Goal: Navigation & Orientation: Find specific page/section

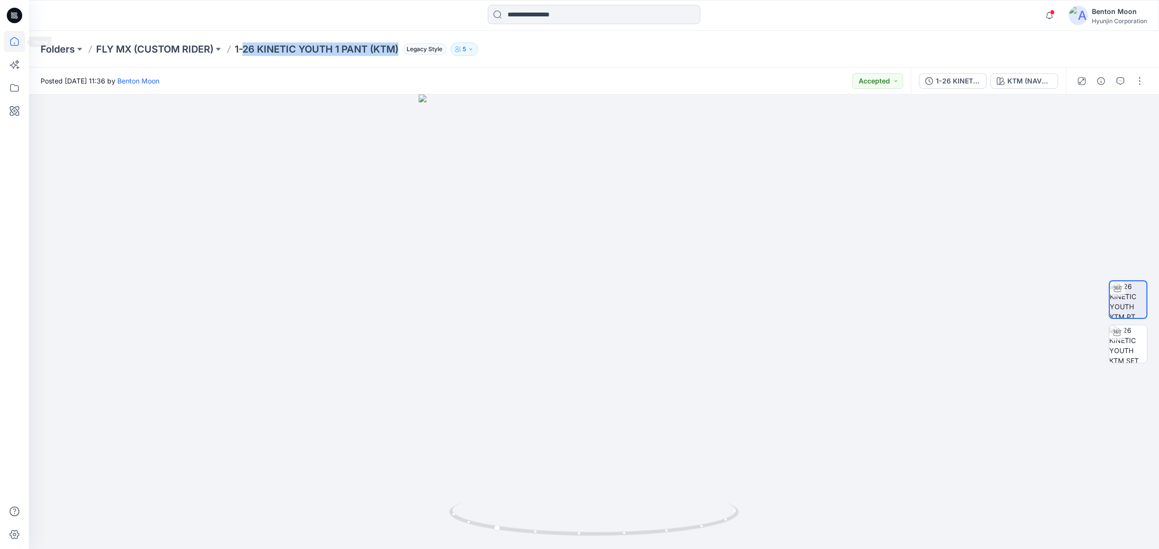
click at [16, 44] on icon at bounding box center [14, 41] width 21 height 21
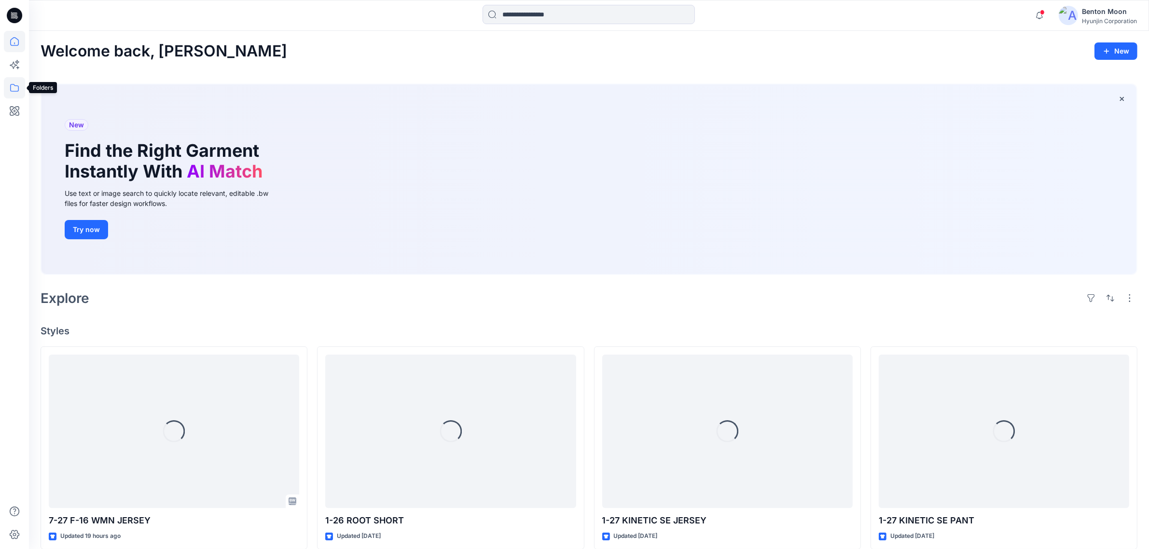
click at [17, 89] on icon at bounding box center [14, 87] width 21 height 21
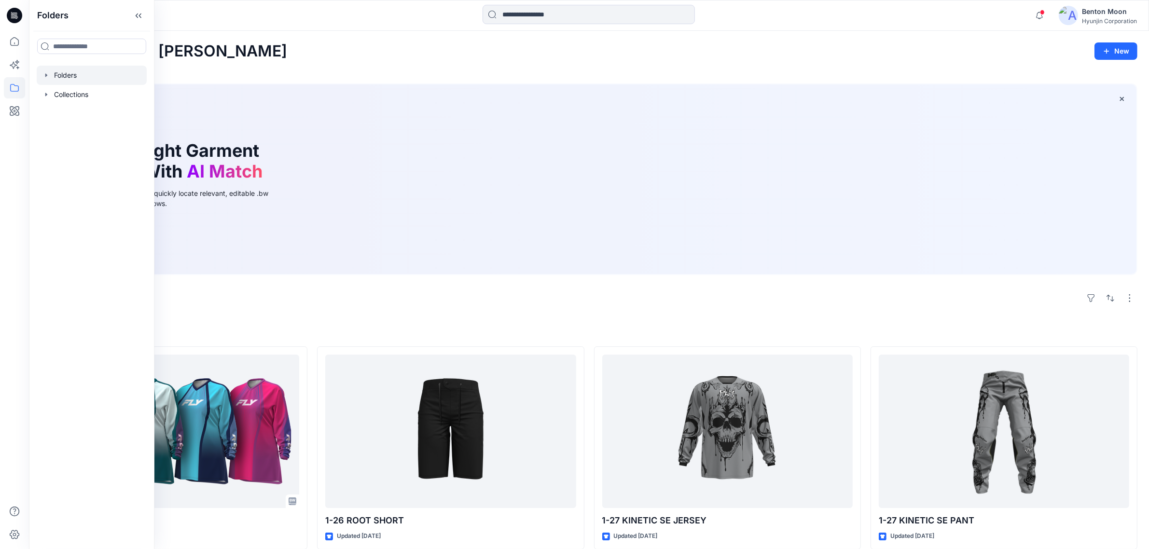
click at [86, 77] on div at bounding box center [92, 75] width 110 height 19
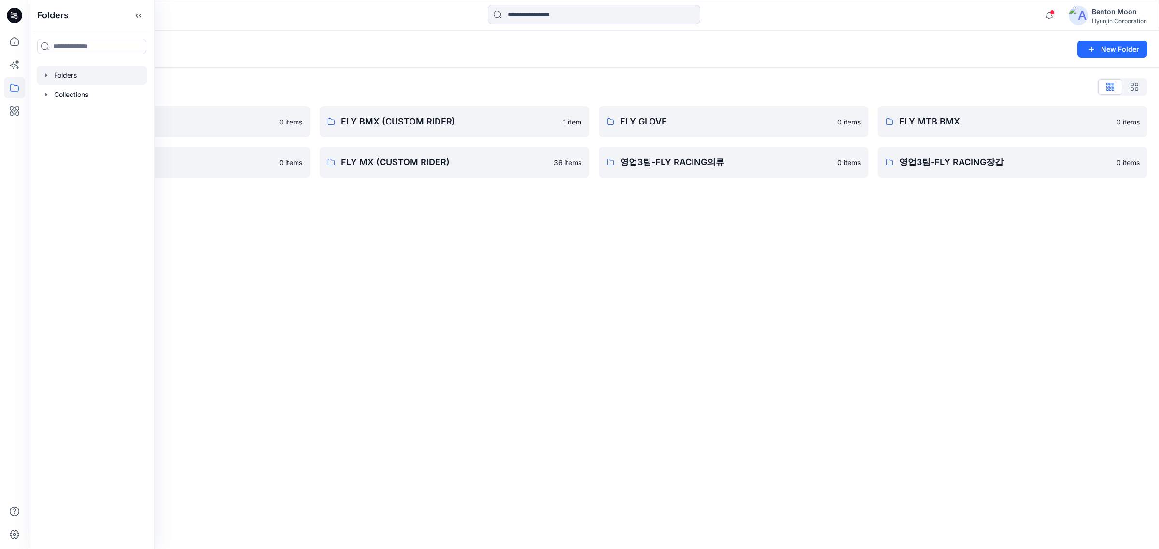
click at [554, 221] on div "Folders New Folder Folders List 0-HYUNJIN 0 items FLY MX 0 items FLY BMX (CUSTO…" at bounding box center [594, 290] width 1130 height 518
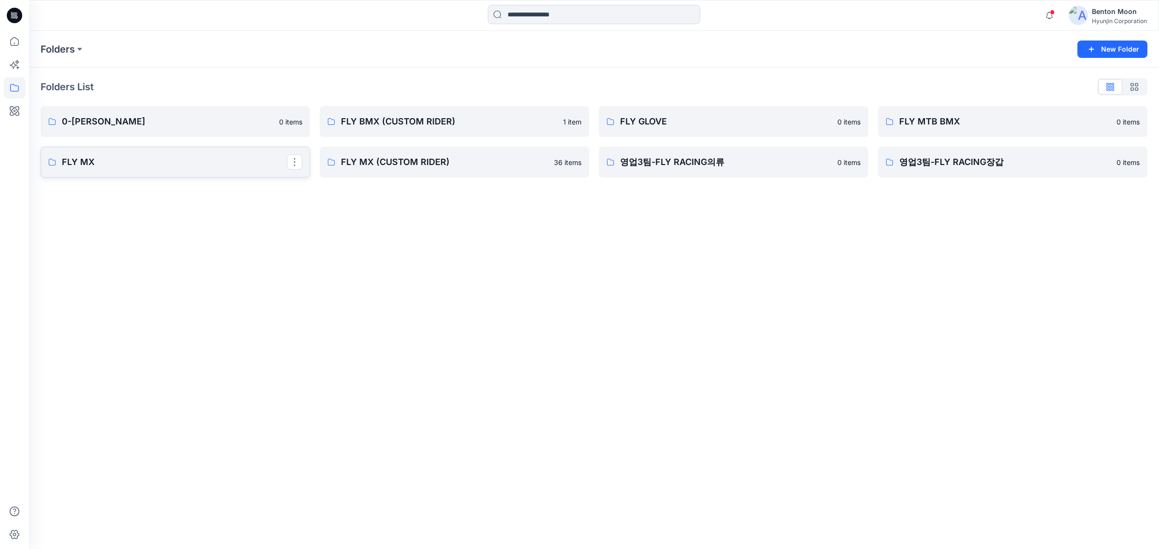
click at [174, 165] on p "FLY MX" at bounding box center [174, 162] width 225 height 14
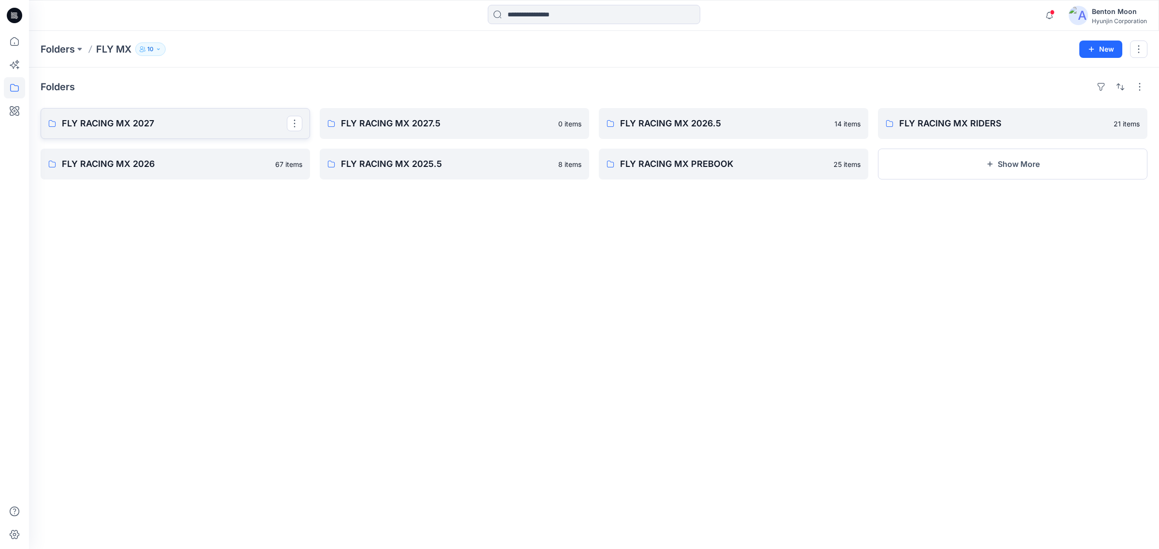
click at [192, 137] on link "FLY RACING MX 2027" at bounding box center [175, 123] width 269 height 31
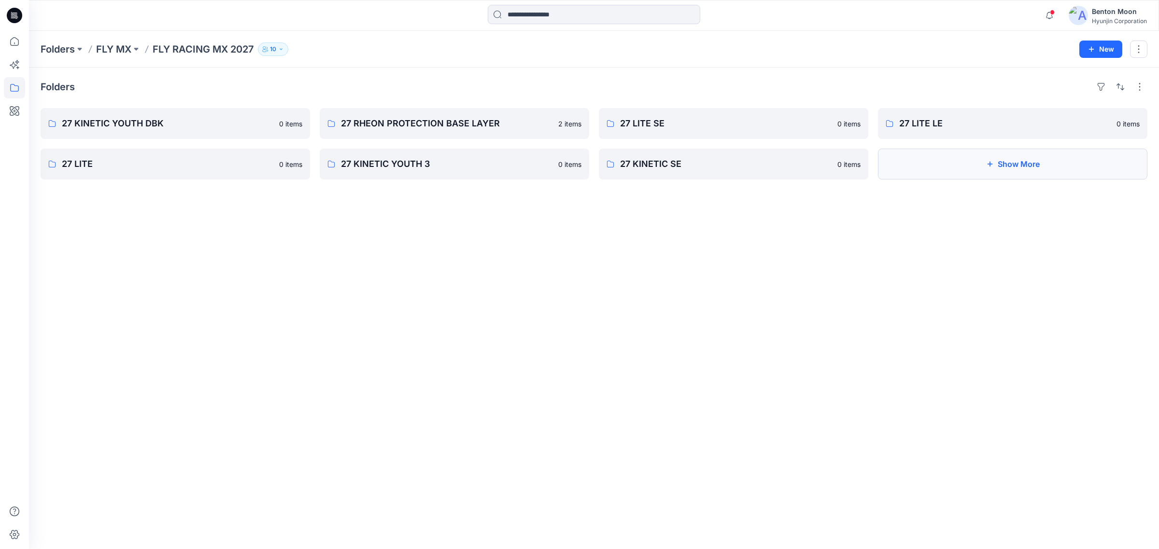
drag, startPoint x: 895, startPoint y: 145, endPoint x: 898, endPoint y: 152, distance: 7.6
click at [895, 145] on div "27 LITE LE 0 items Show More" at bounding box center [1012, 143] width 269 height 71
click at [900, 160] on button "Show More" at bounding box center [1012, 164] width 269 height 31
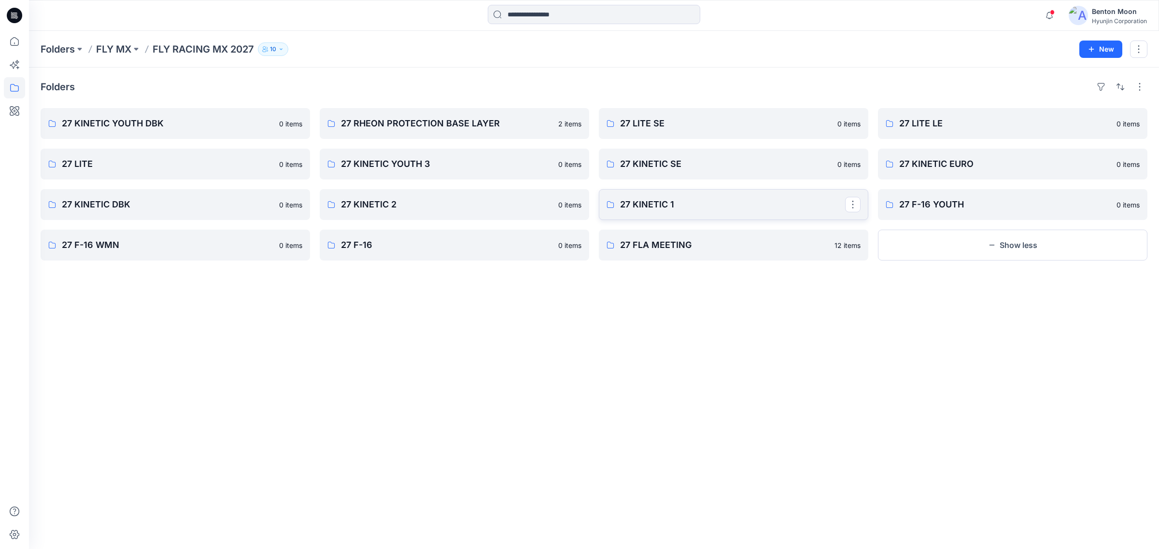
click at [693, 199] on p "27 KINETIC 1" at bounding box center [732, 205] width 225 height 14
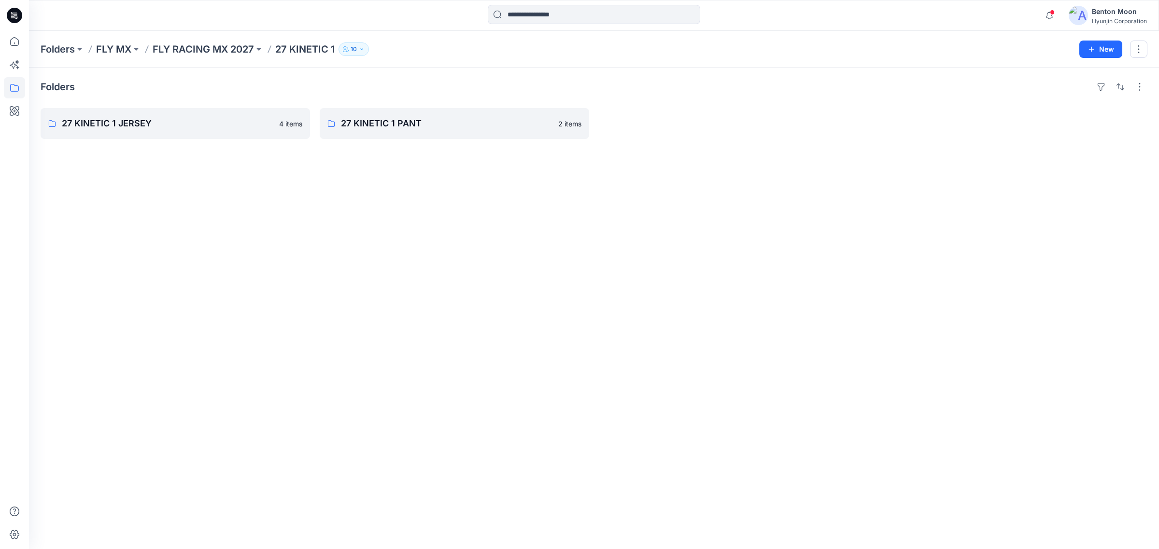
click at [237, 140] on div "Folders 27 KINETIC 1 JERSEY 4 items 27 KINETIC 1 PANT 2 items" at bounding box center [594, 309] width 1130 height 482
click at [232, 128] on p "27 KINETIC 1 JERSEY" at bounding box center [174, 124] width 225 height 14
